Goal: Task Accomplishment & Management: Use online tool/utility

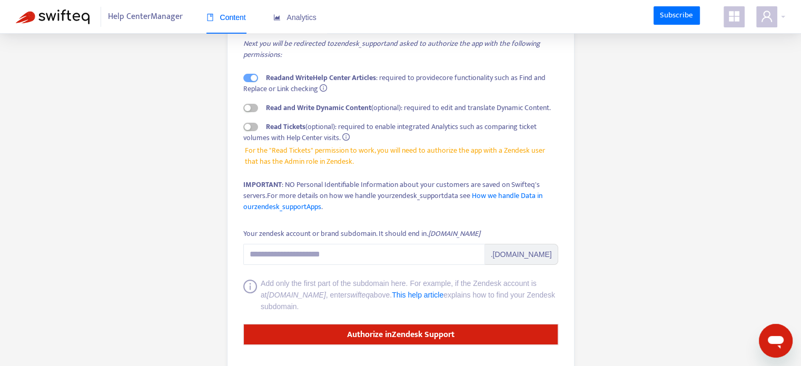
scroll to position [128, 0]
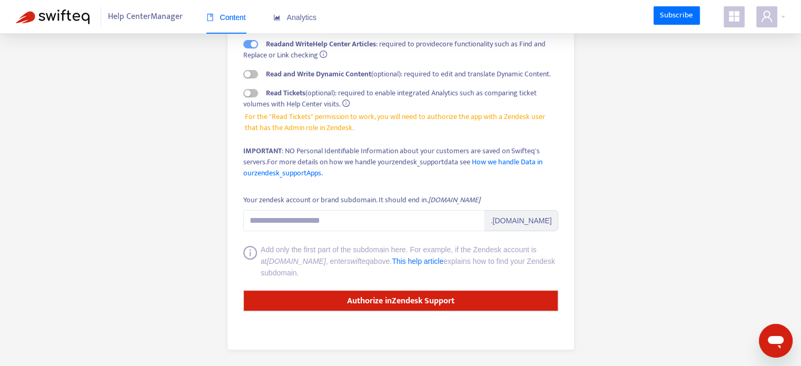
click at [312, 232] on form "Your zendesk account or brand subdomain. It should end in .zendesk.com .zendesk…" at bounding box center [400, 252] width 315 height 117
click at [296, 225] on input "Your zendesk account or brand subdomain. It should end in .zendesk.com" at bounding box center [364, 220] width 242 height 21
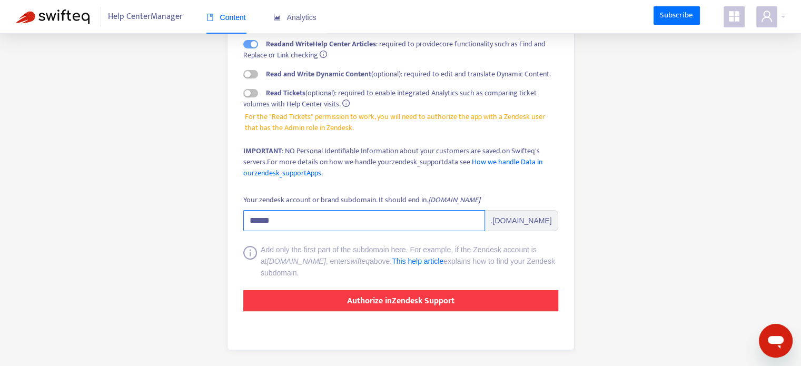
type input "******"
click at [411, 298] on strong "Authorize in Zendesk Support" at bounding box center [400, 301] width 107 height 14
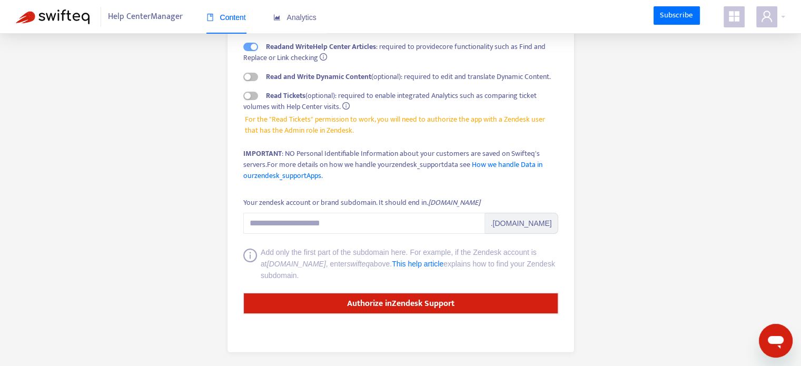
scroll to position [128, 0]
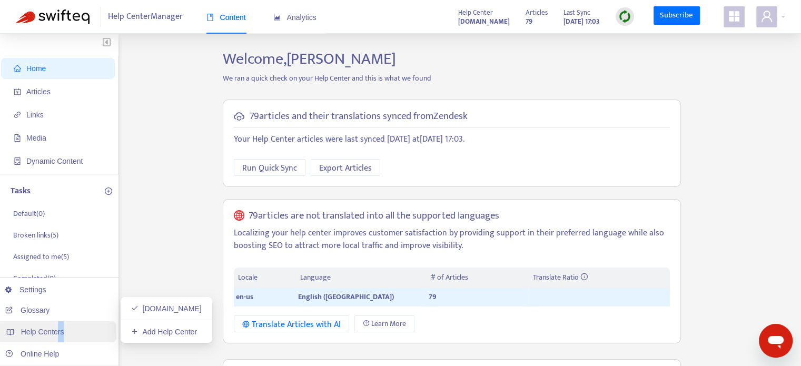
drag, startPoint x: 65, startPoint y: 332, endPoint x: 57, endPoint y: 324, distance: 11.2
click at [57, 324] on div "Help Centers" at bounding box center [56, 331] width 119 height 21
click at [157, 329] on link "Add Help Center" at bounding box center [164, 331] width 66 height 8
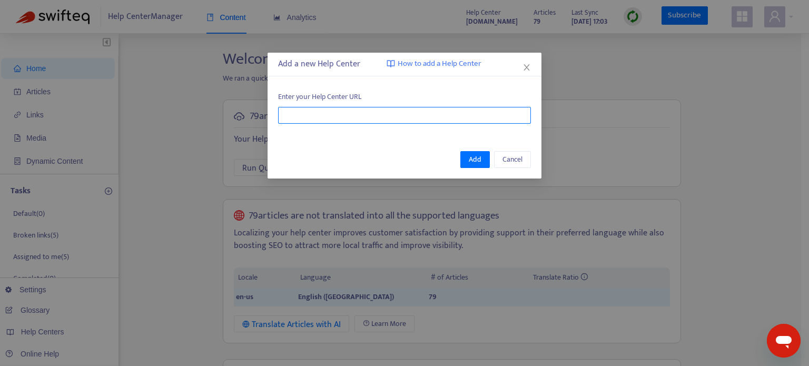
paste input "**********"
click at [383, 119] on input "text" at bounding box center [404, 115] width 253 height 17
type input "**********"
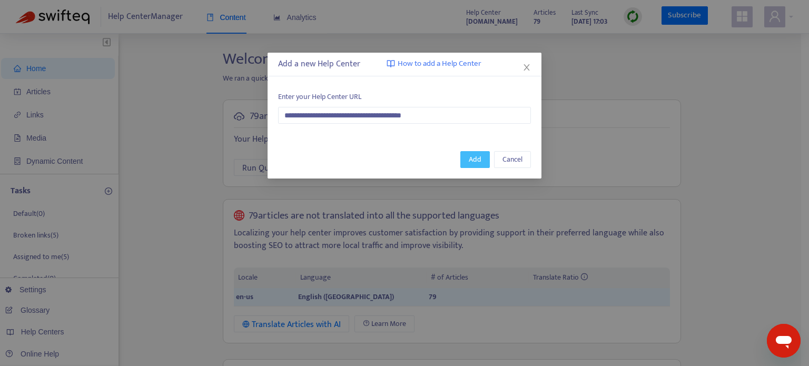
click at [478, 158] on span "Add" at bounding box center [475, 160] width 13 height 12
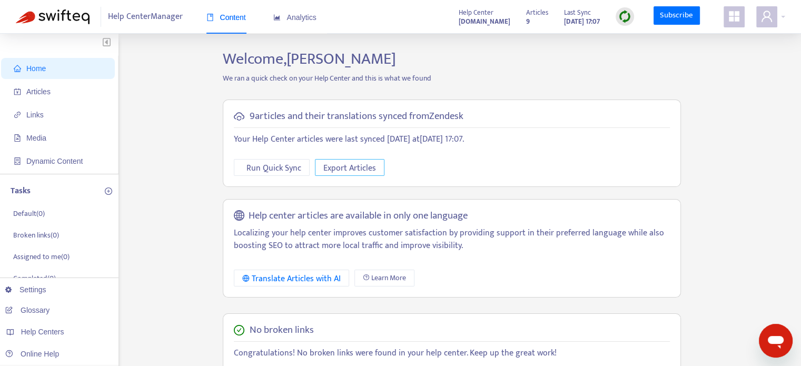
click at [364, 172] on span "Export Articles" at bounding box center [349, 168] width 53 height 13
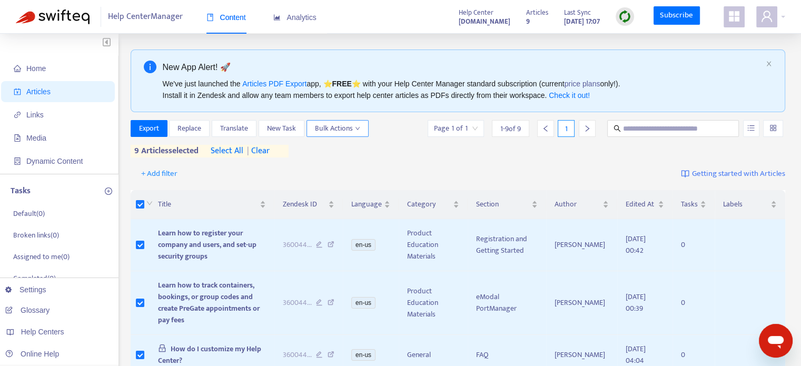
click at [351, 133] on span "Bulk Actions" at bounding box center [337, 129] width 45 height 12
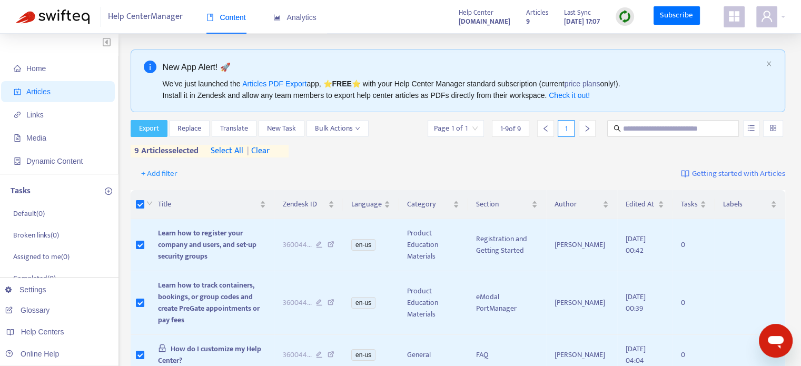
click at [155, 130] on span "Export" at bounding box center [149, 129] width 20 height 12
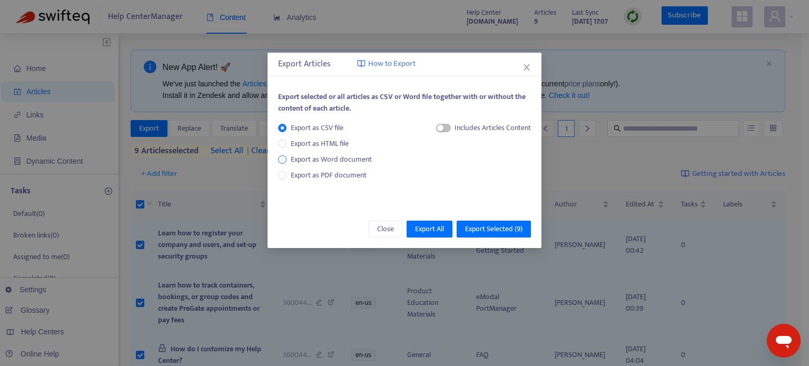
click at [315, 158] on span "Export as Word document" at bounding box center [330, 160] width 89 height 12
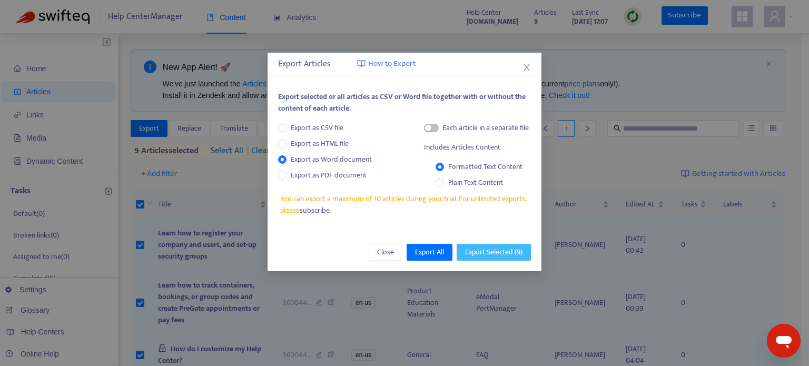
click at [486, 258] on button "Export Selected ( 9 )" at bounding box center [493, 252] width 74 height 17
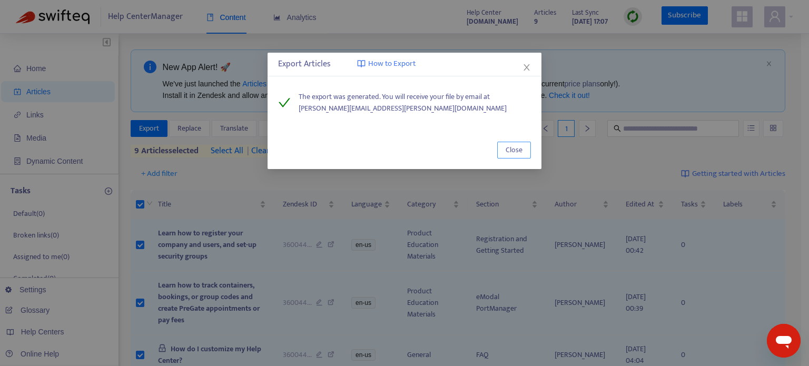
click at [522, 146] on span "Close" at bounding box center [513, 150] width 17 height 12
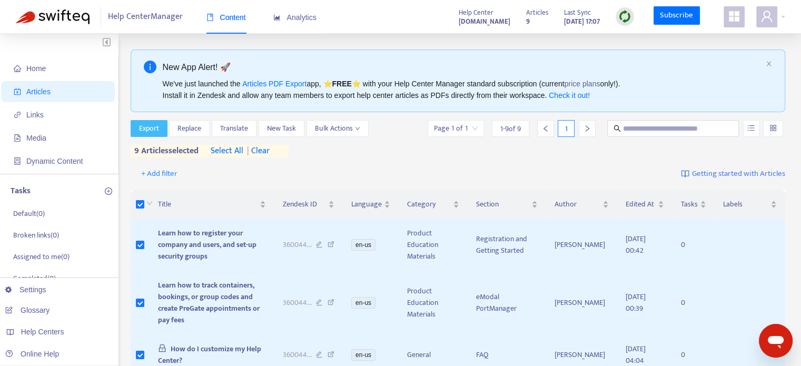
click at [165, 126] on button "Export" at bounding box center [149, 128] width 37 height 17
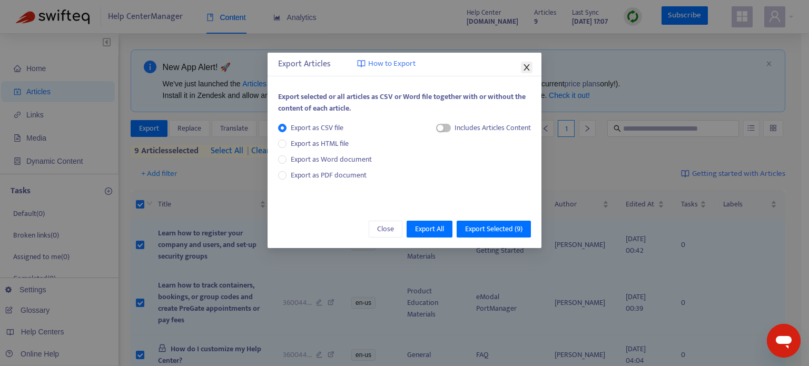
click at [524, 67] on icon "close" at bounding box center [526, 67] width 8 height 8
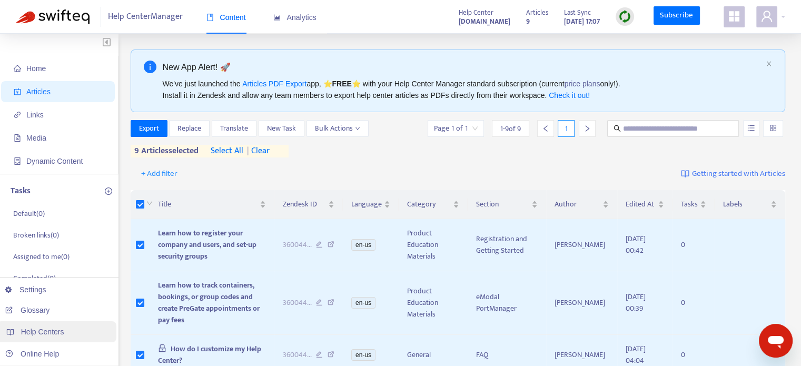
click at [64, 331] on div "Help Centers" at bounding box center [56, 331] width 119 height 21
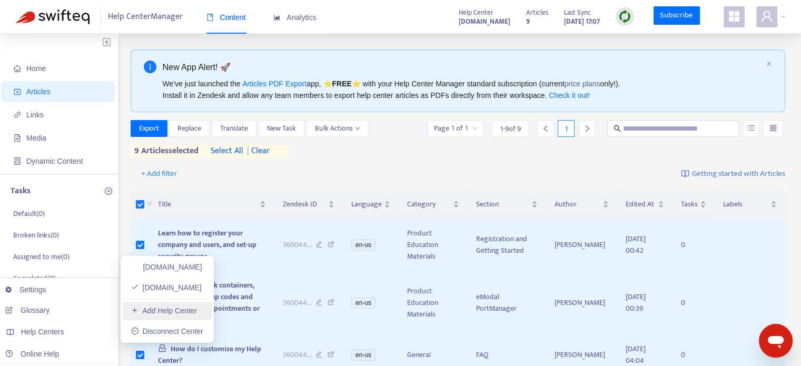
click at [197, 308] on link "Add Help Center" at bounding box center [164, 310] width 66 height 8
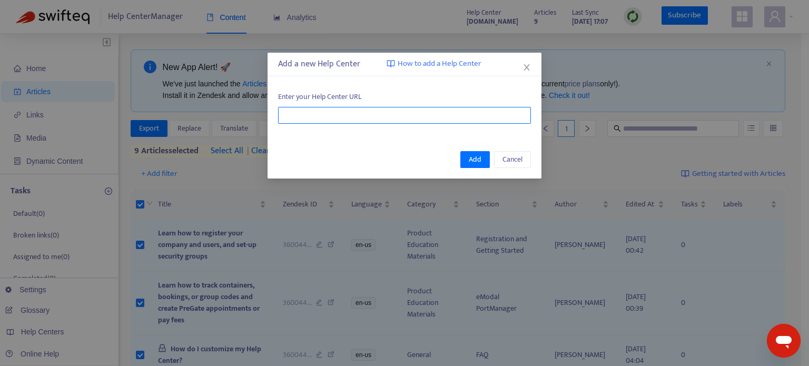
click at [354, 108] on input "text" at bounding box center [404, 115] width 253 height 17
paste input "**********"
type input "**********"
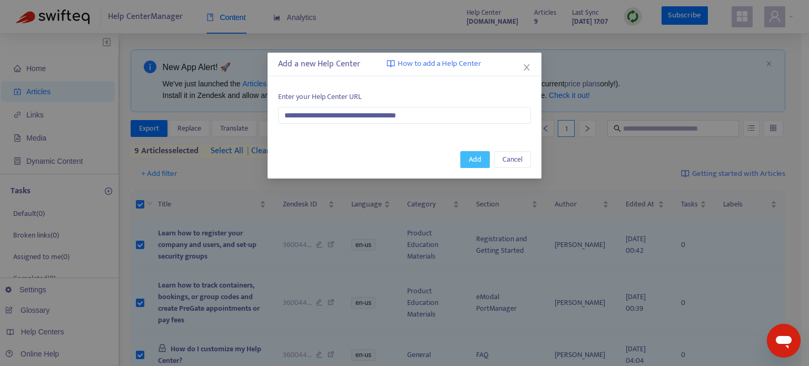
click at [480, 157] on span "Add" at bounding box center [475, 160] width 13 height 12
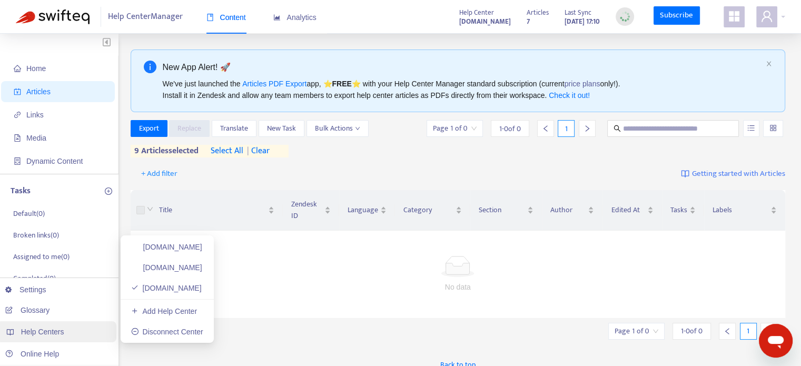
click at [76, 328] on div "Help Centers" at bounding box center [56, 331] width 119 height 21
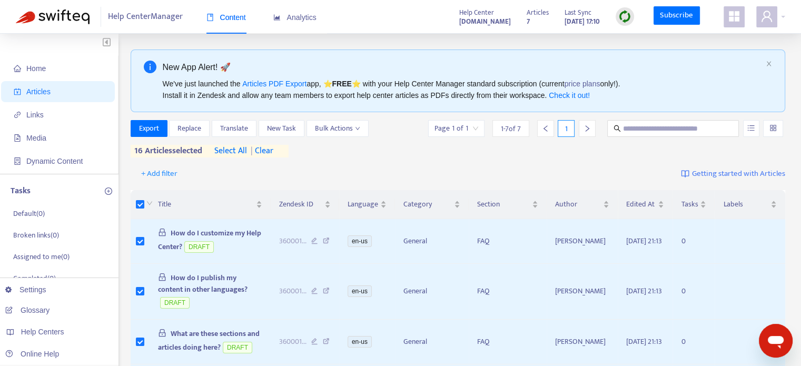
click at [266, 150] on span "| clear" at bounding box center [260, 151] width 26 height 13
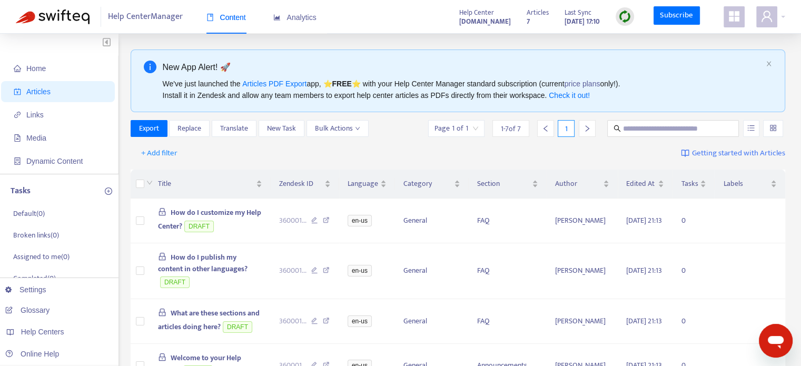
click at [133, 185] on th at bounding box center [140, 184] width 19 height 29
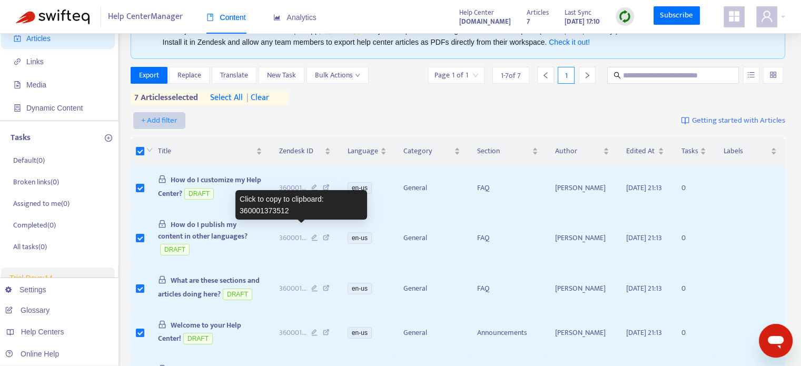
scroll to position [44, 0]
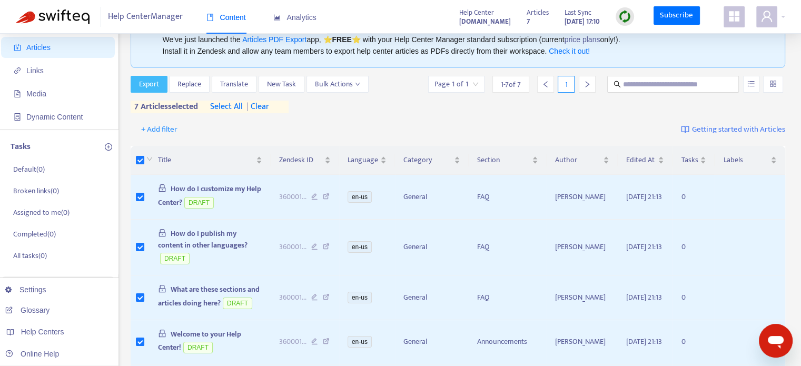
click at [152, 84] on span "Export" at bounding box center [149, 84] width 20 height 12
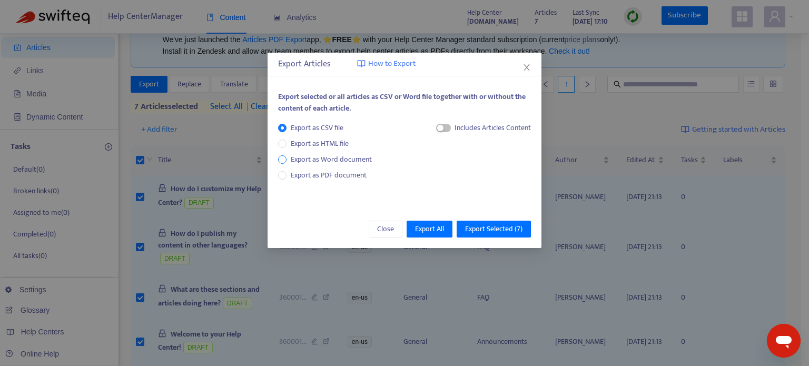
click at [349, 157] on span "Export as Word document" at bounding box center [330, 160] width 89 height 12
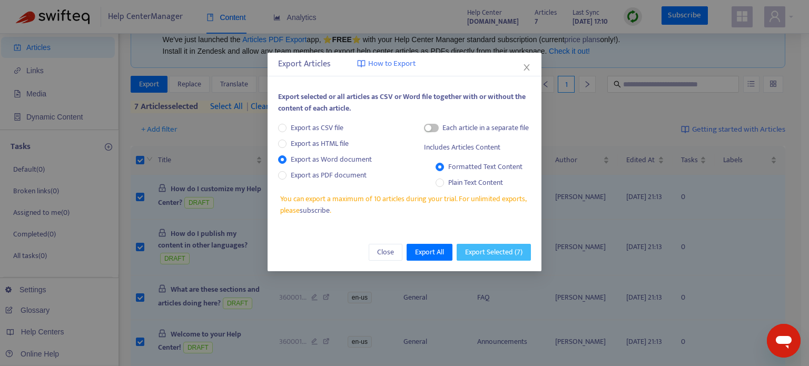
click at [499, 253] on span "Export Selected ( 7 )" at bounding box center [493, 252] width 57 height 12
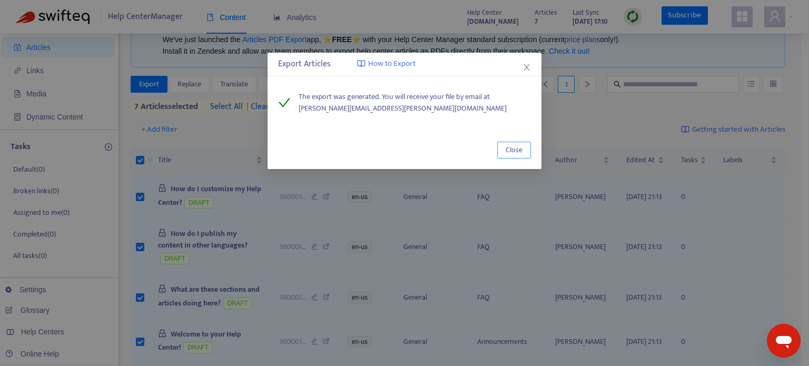
click at [521, 152] on span "Close" at bounding box center [513, 150] width 17 height 12
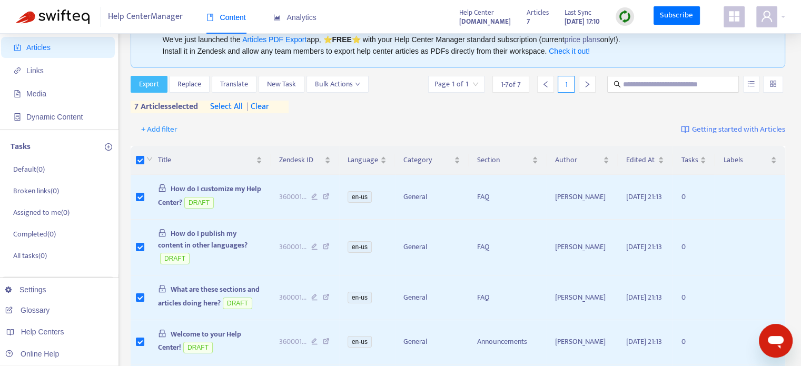
click at [154, 84] on span "Export" at bounding box center [149, 84] width 20 height 12
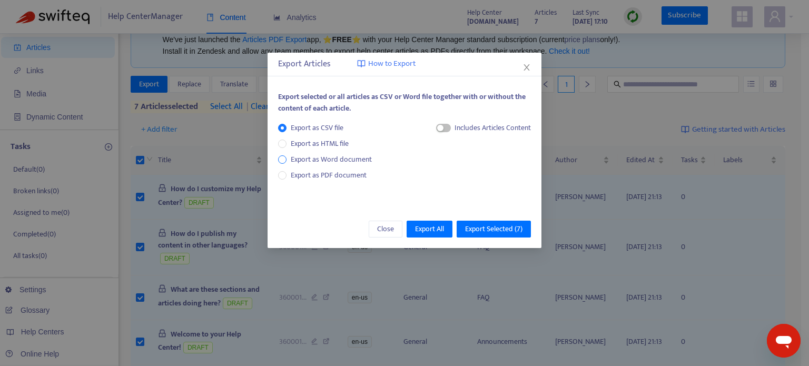
click at [338, 161] on span "Export as Word document" at bounding box center [330, 160] width 89 height 12
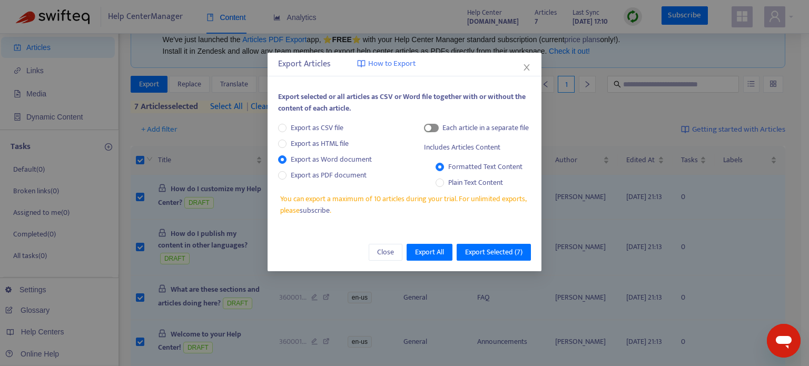
click at [433, 128] on span "button" at bounding box center [431, 128] width 15 height 8
click at [499, 250] on span "Export Selected ( 7 )" at bounding box center [493, 252] width 57 height 12
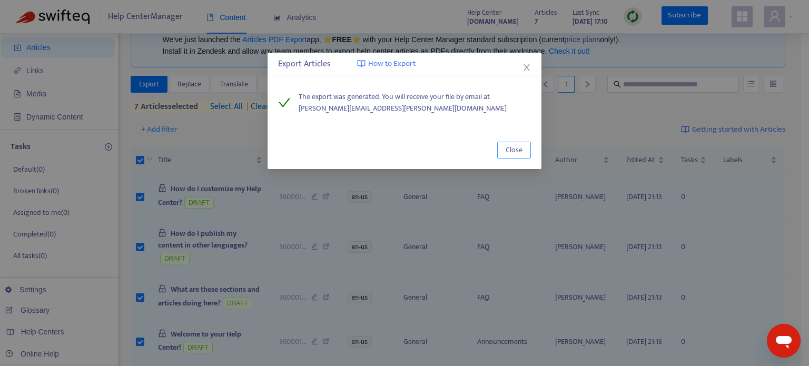
click at [513, 147] on span "Close" at bounding box center [513, 150] width 17 height 12
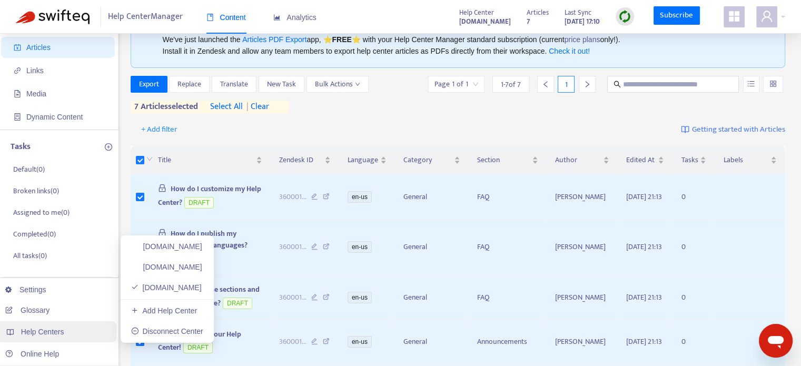
click at [57, 338] on div "Help Centers" at bounding box center [56, 331] width 119 height 21
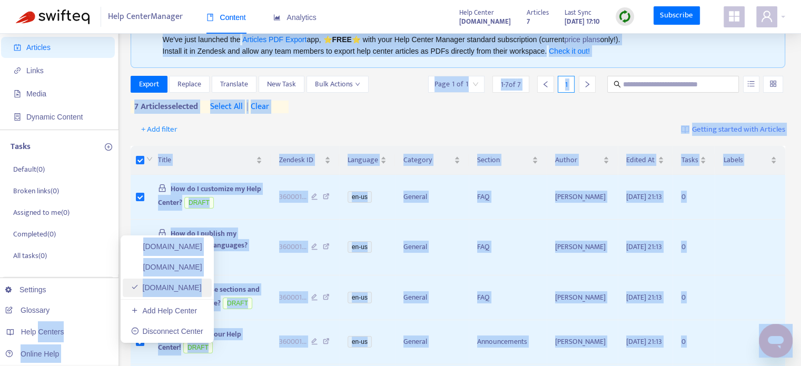
drag, startPoint x: 57, startPoint y: 338, endPoint x: 167, endPoint y: 290, distance: 120.5
click at [167, 290] on body "Help Center Manager Content Analytics Help Center porttruckpass.zendesk.com Art…" at bounding box center [400, 288] width 801 height 665
click at [200, 276] on ul "help.emodal.com freightlinervbs.zendesk.com porttruckpass.zendesk.com Add Help …" at bounding box center [167, 288] width 93 height 107
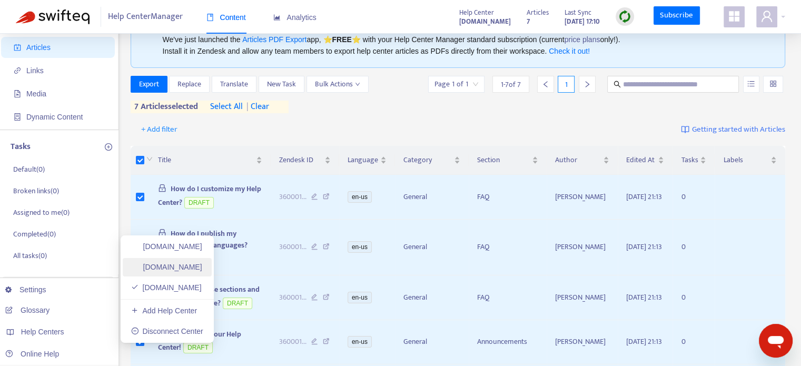
click at [202, 265] on link "freightlinervbs.zendesk.com" at bounding box center [166, 267] width 71 height 8
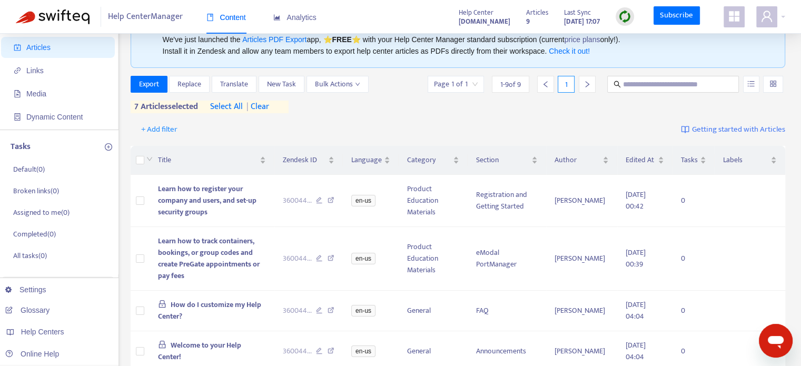
click at [269, 107] on span "| clear" at bounding box center [256, 107] width 26 height 13
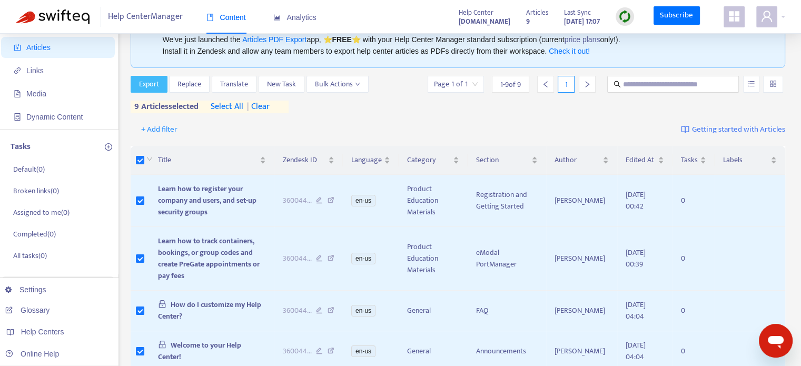
click at [152, 78] on span "Export" at bounding box center [149, 84] width 20 height 12
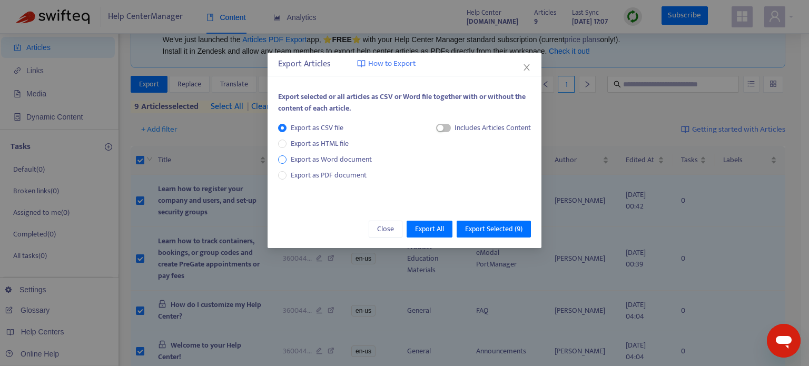
click at [331, 157] on span "Export as Word document" at bounding box center [330, 160] width 89 height 12
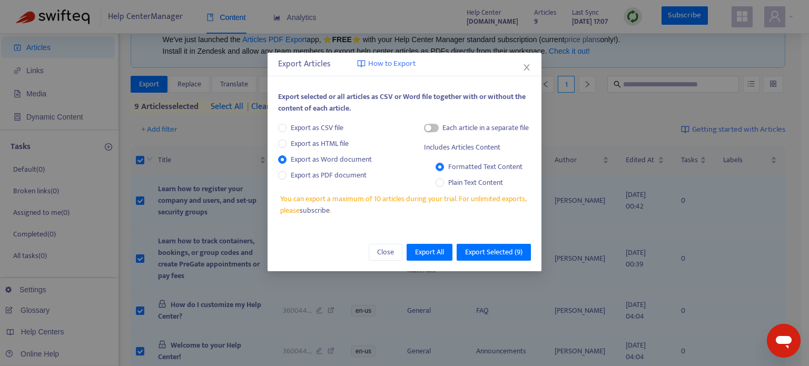
click at [439, 126] on div "Each article in a separate file" at bounding box center [477, 130] width 107 height 16
click at [432, 128] on span "button" at bounding box center [431, 128] width 15 height 8
click at [497, 251] on span "Export Selected ( 9 )" at bounding box center [493, 252] width 57 height 12
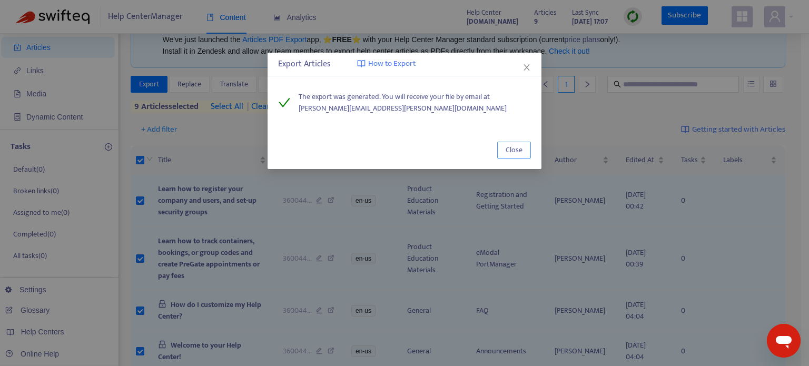
click at [523, 147] on button "Close" at bounding box center [514, 150] width 34 height 17
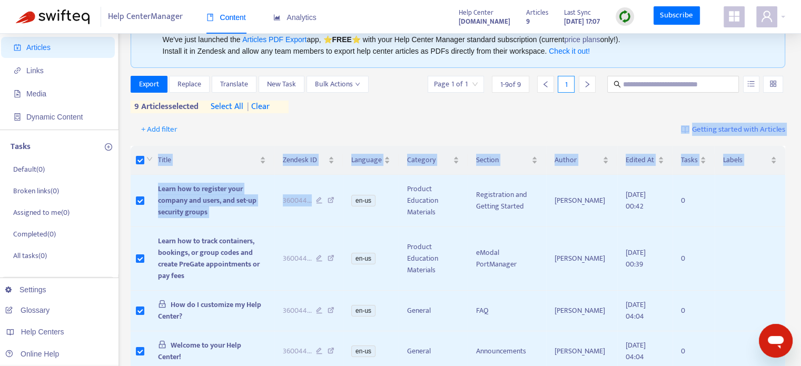
drag, startPoint x: 355, startPoint y: 219, endPoint x: 411, endPoint y: 125, distance: 109.2
click at [411, 125] on div "New App Alert! 🚀 We've just launched the Articles PDF Export app, ⭐ FREE ⭐️ wit…" at bounding box center [458, 330] width 655 height 651
